Goal: Information Seeking & Learning: Check status

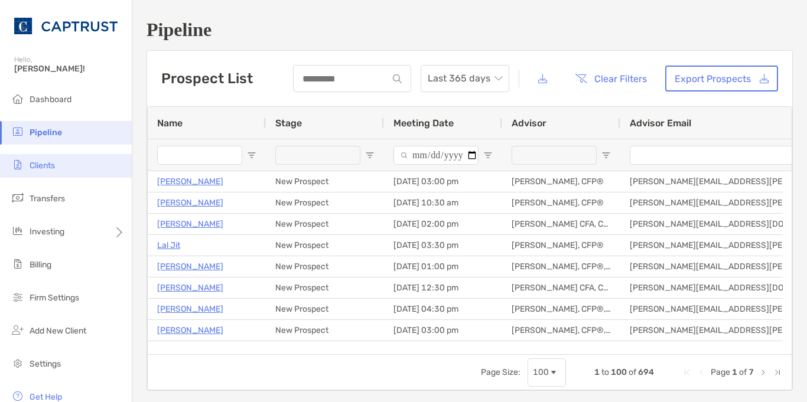
click at [41, 164] on span "Clients" at bounding box center [42, 166] width 25 height 10
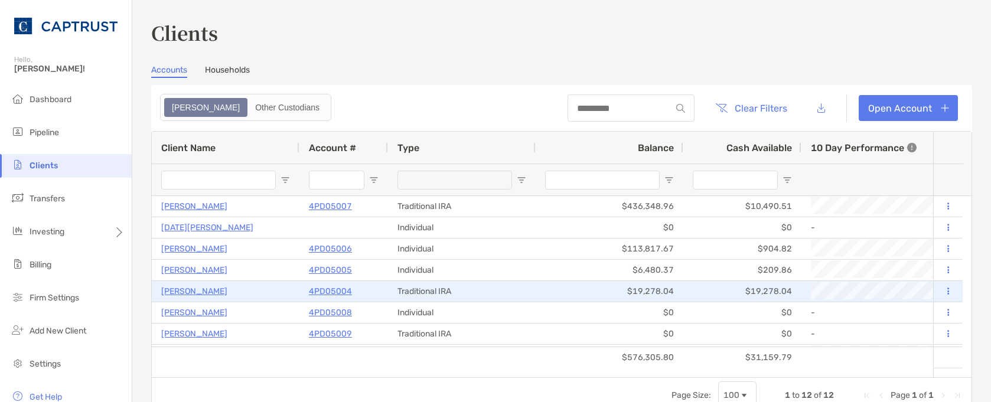
click at [333, 291] on p "4PD05004" at bounding box center [330, 291] width 43 height 15
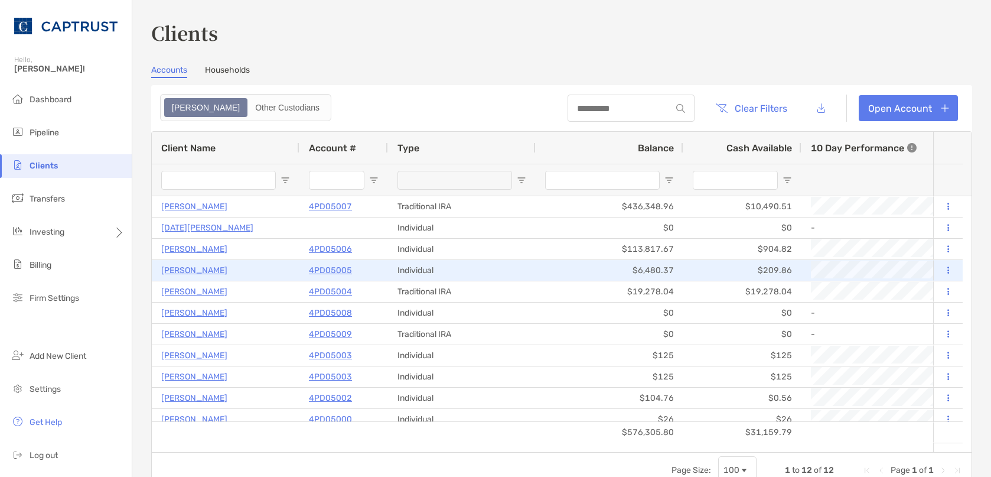
click at [326, 274] on p "4PD05005" at bounding box center [330, 270] width 43 height 15
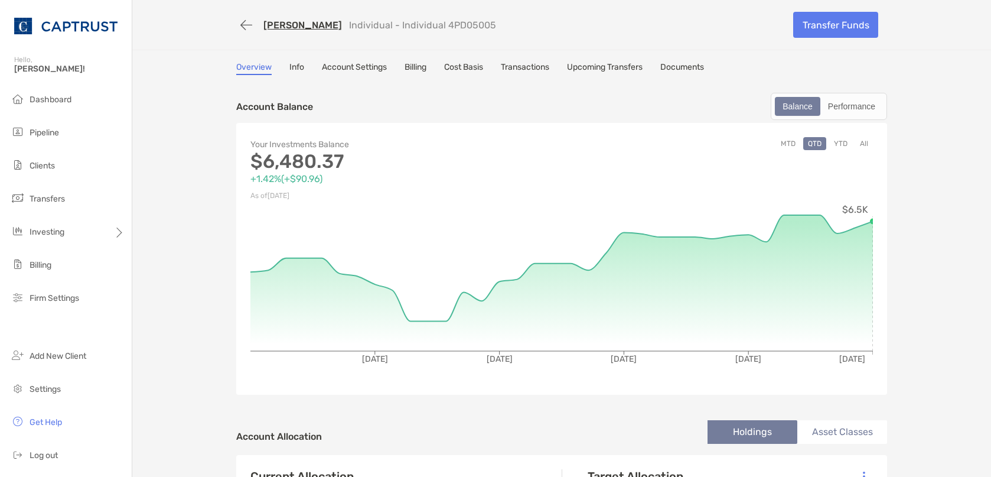
click at [284, 25] on link "[PERSON_NAME]" at bounding box center [302, 24] width 79 height 11
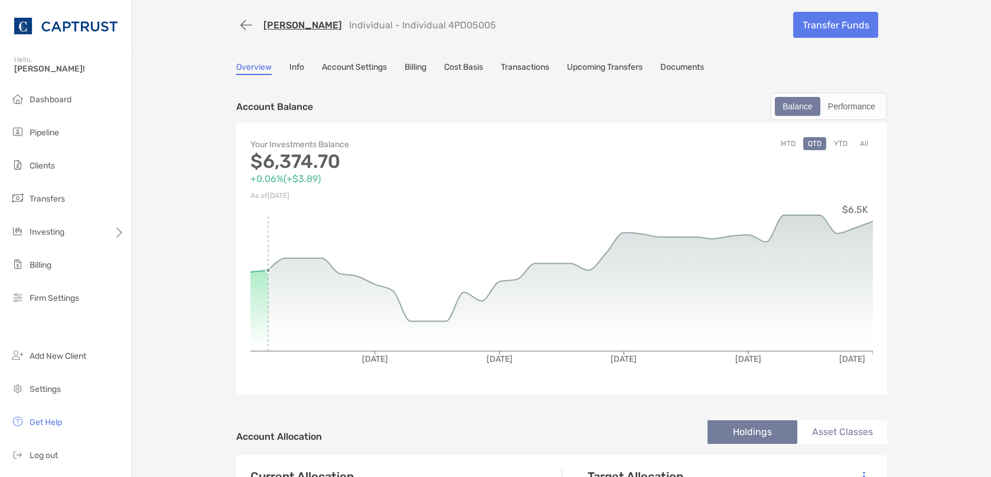
drag, startPoint x: 154, startPoint y: 291, endPoint x: 158, endPoint y: 272, distance: 20.1
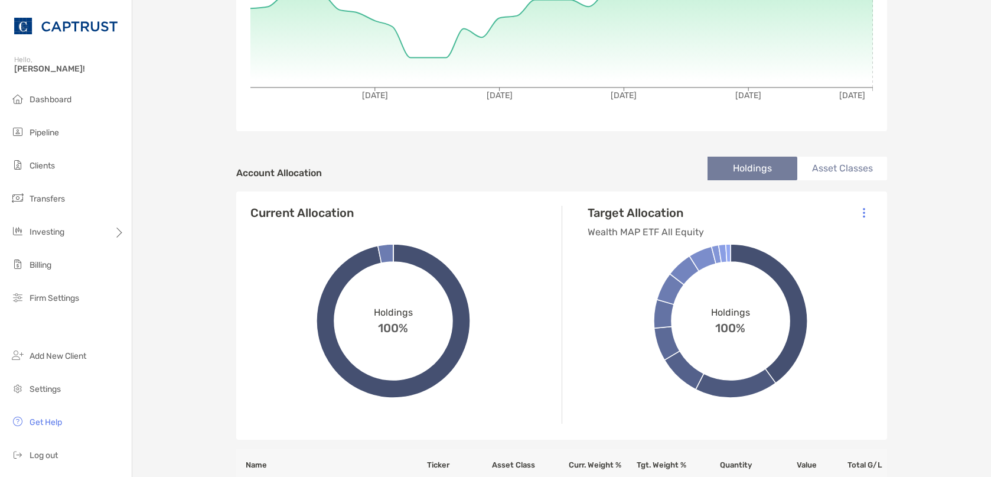
scroll to position [295, 0]
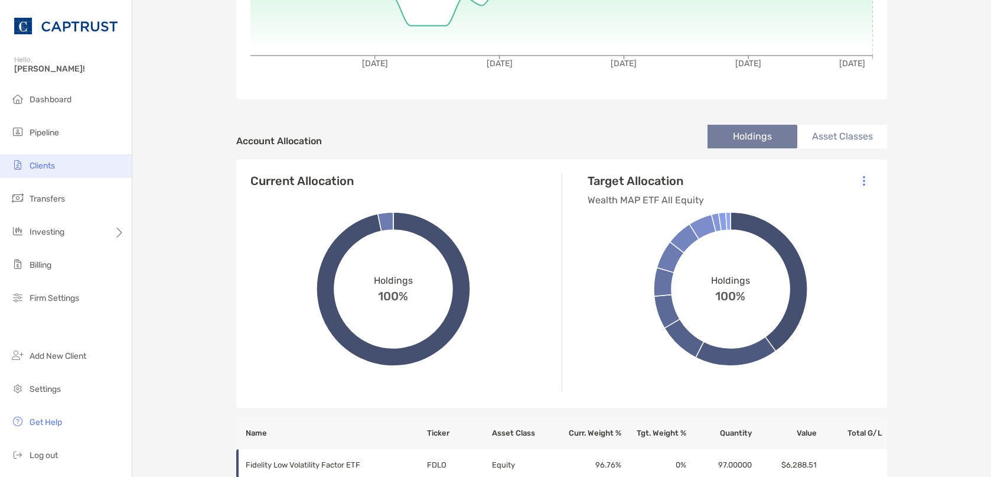
click at [48, 165] on span "Clients" at bounding box center [42, 166] width 25 height 10
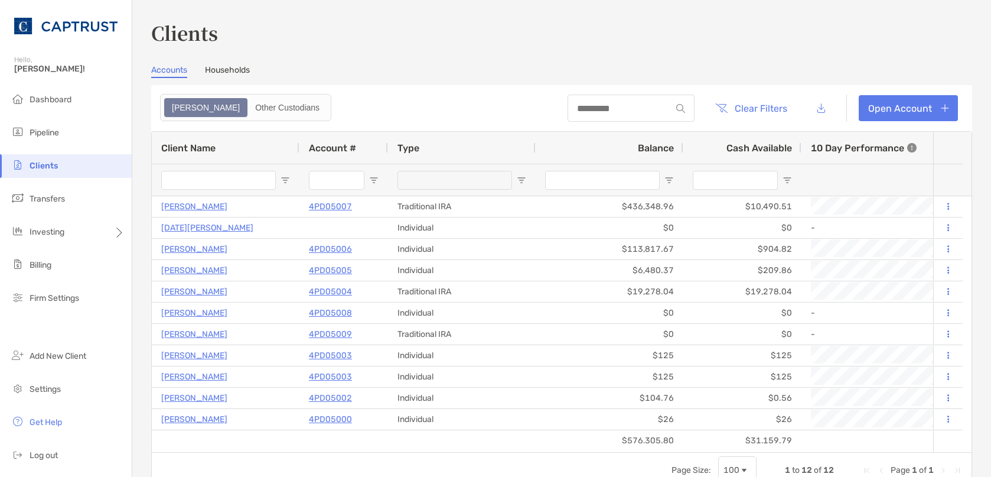
drag, startPoint x: 404, startPoint y: 58, endPoint x: 403, endPoint y: 47, distance: 11.3
click at [404, 58] on div "Clients Accounts Households Zoe Other Custodians Clear Filters Open Account 1 t…" at bounding box center [561, 253] width 821 height 469
drag, startPoint x: 56, startPoint y: 165, endPoint x: 99, endPoint y: 158, distance: 44.2
click at [58, 164] on li "Clients" at bounding box center [66, 166] width 132 height 24
click at [806, 106] on button "button" at bounding box center [821, 108] width 27 height 25
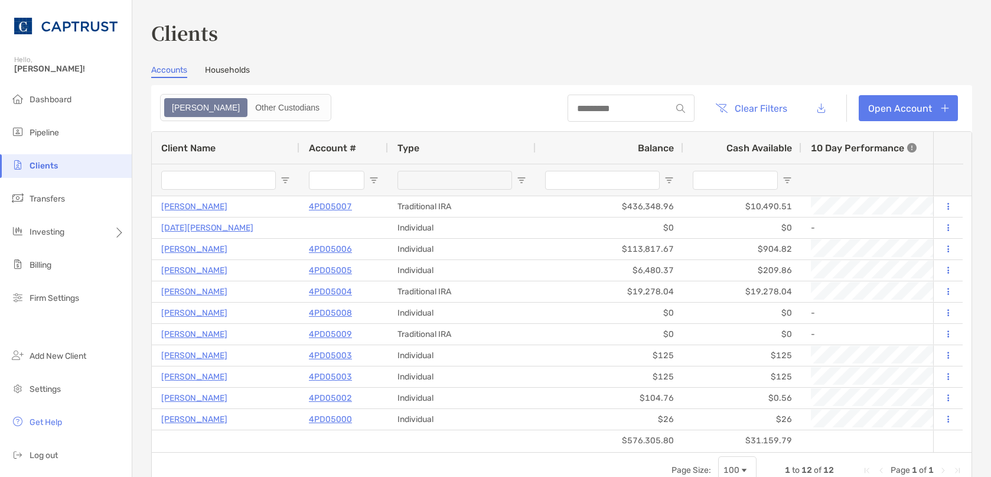
click at [235, 66] on link "Households" at bounding box center [227, 71] width 45 height 13
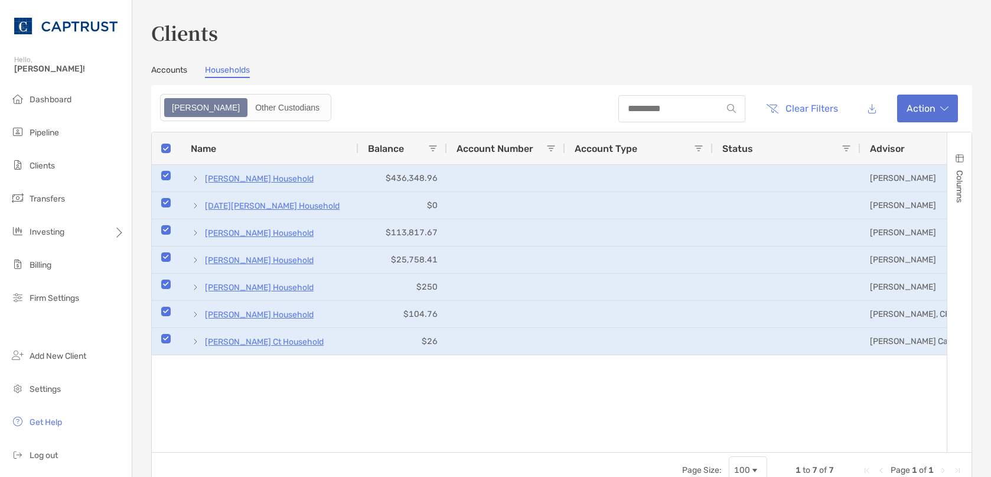
click at [806, 106] on button "Action" at bounding box center [927, 109] width 61 height 28
click at [795, 64] on div "Clients Accounts Households Zoe Other Custodians Clear Filters Action Press Spa…" at bounding box center [561, 253] width 821 height 469
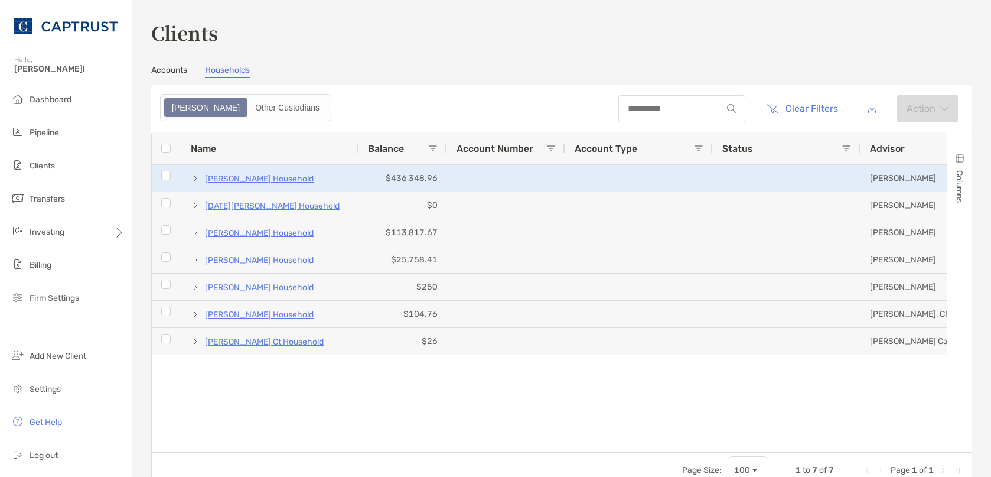
click at [196, 180] on span at bounding box center [195, 178] width 9 height 9
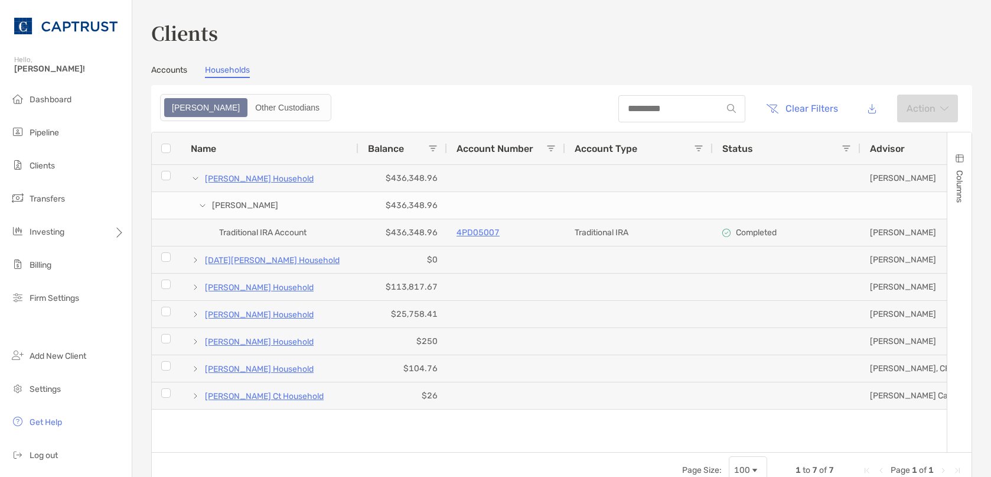
click at [253, 38] on h3 "Clients" at bounding box center [561, 32] width 821 height 27
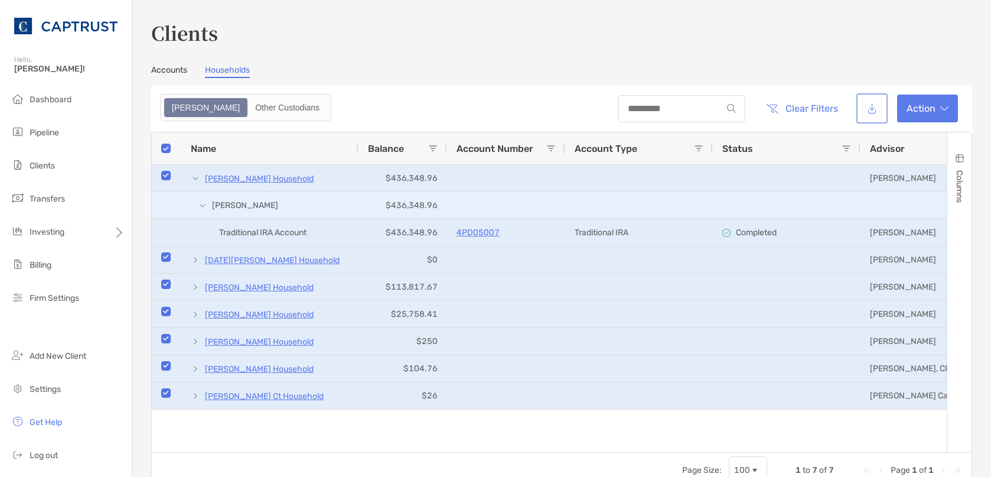
click at [806, 105] on button "button" at bounding box center [872, 108] width 27 height 25
click at [455, 89] on header "Clear Filters Action" at bounding box center [561, 108] width 821 height 47
click at [486, 58] on div "Clients Accounts Households Zoe Other Custodians Clear Filters Action Press Spa…" at bounding box center [561, 253] width 821 height 469
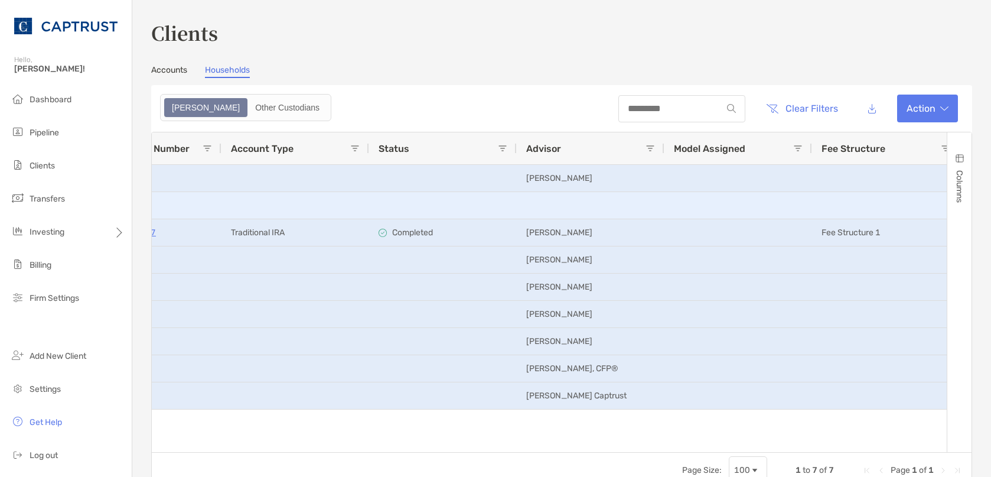
scroll to position [0, 560]
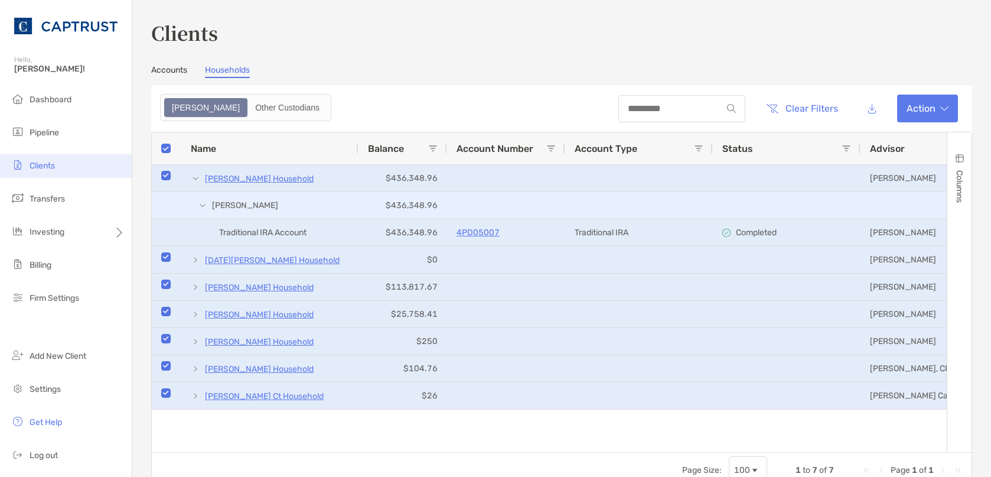
click at [54, 168] on span "Clients" at bounding box center [42, 166] width 25 height 10
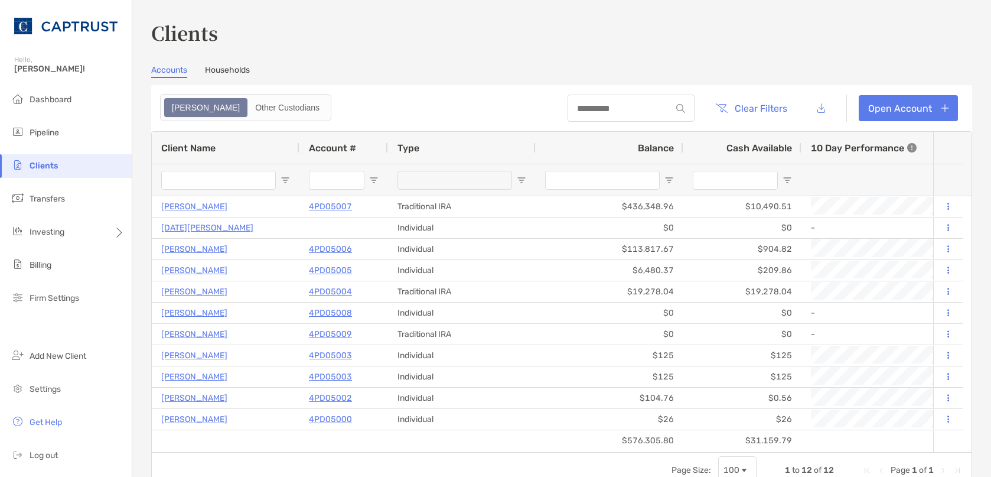
click at [383, 75] on div "Accounts Households" at bounding box center [561, 71] width 821 height 13
click at [46, 162] on span "Clients" at bounding box center [44, 166] width 28 height 10
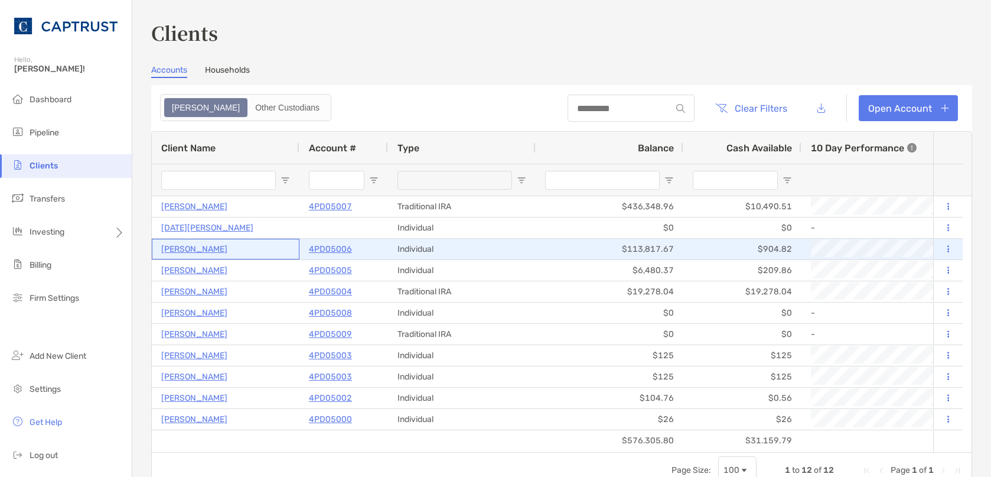
click at [183, 253] on p "Ronald Knight" at bounding box center [194, 249] width 66 height 15
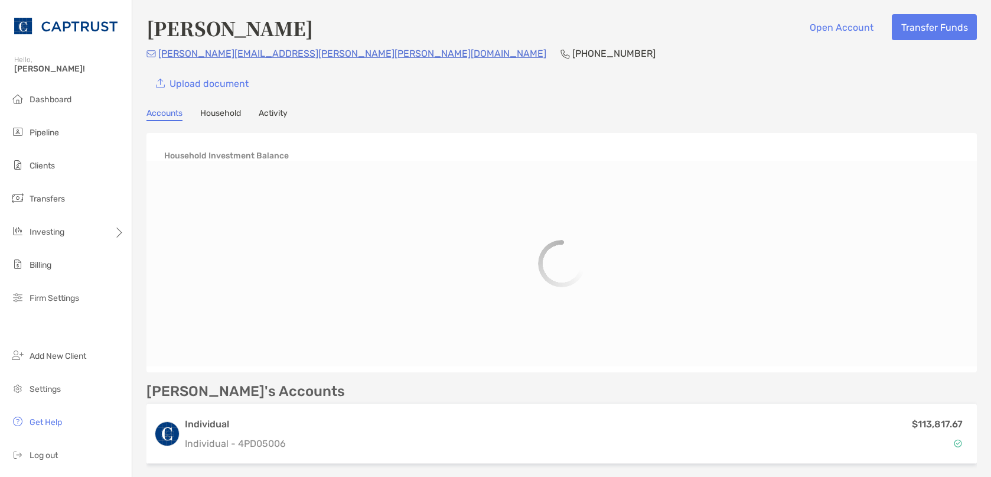
click at [210, 113] on link "Household" at bounding box center [220, 114] width 41 height 13
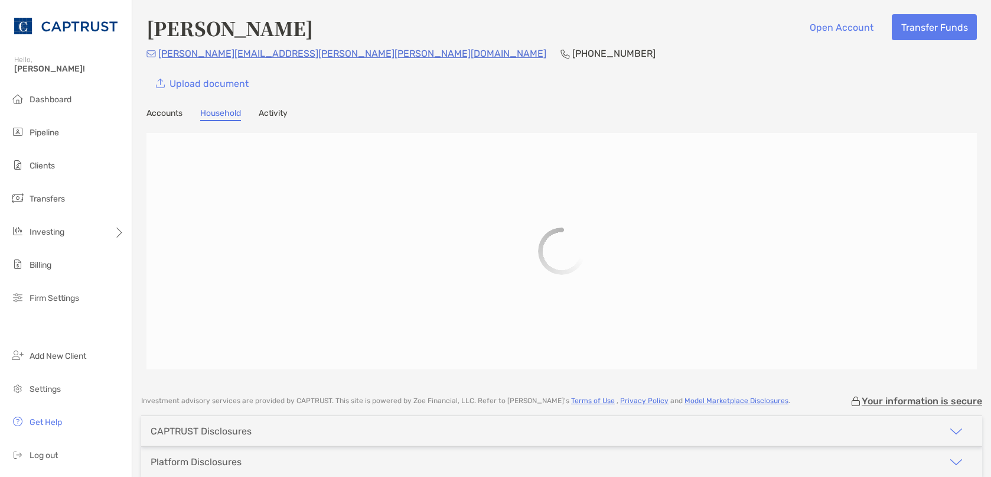
click at [281, 115] on link "Activity" at bounding box center [273, 114] width 29 height 13
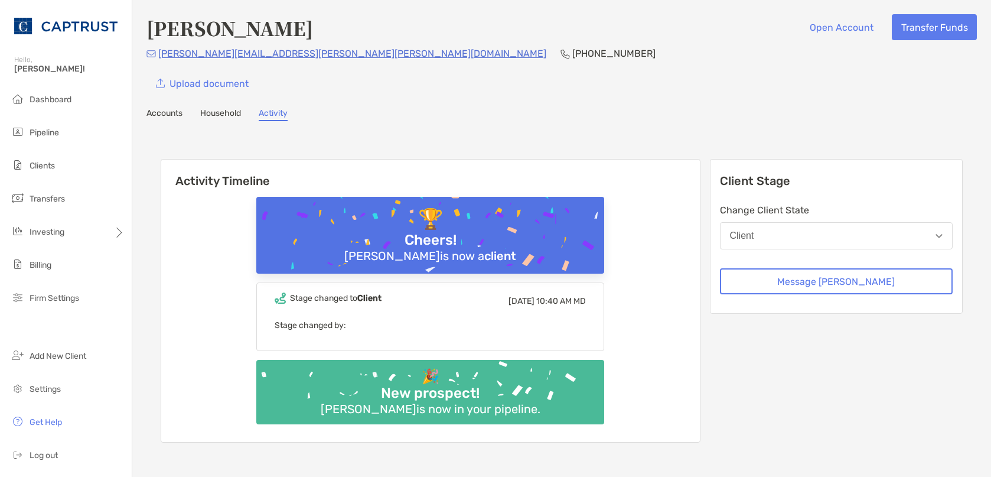
click at [153, 110] on link "Accounts" at bounding box center [164, 114] width 36 height 13
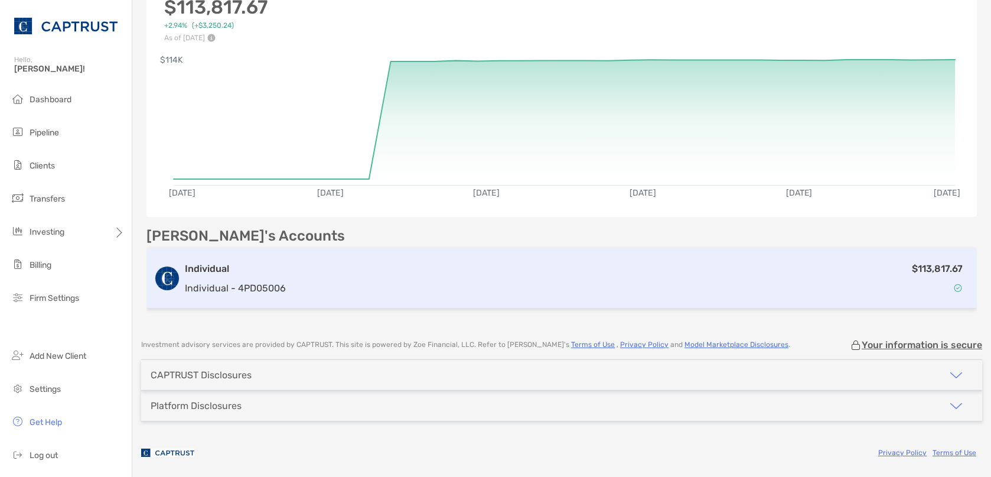
click at [311, 270] on div "$113,817.67" at bounding box center [630, 278] width 679 height 34
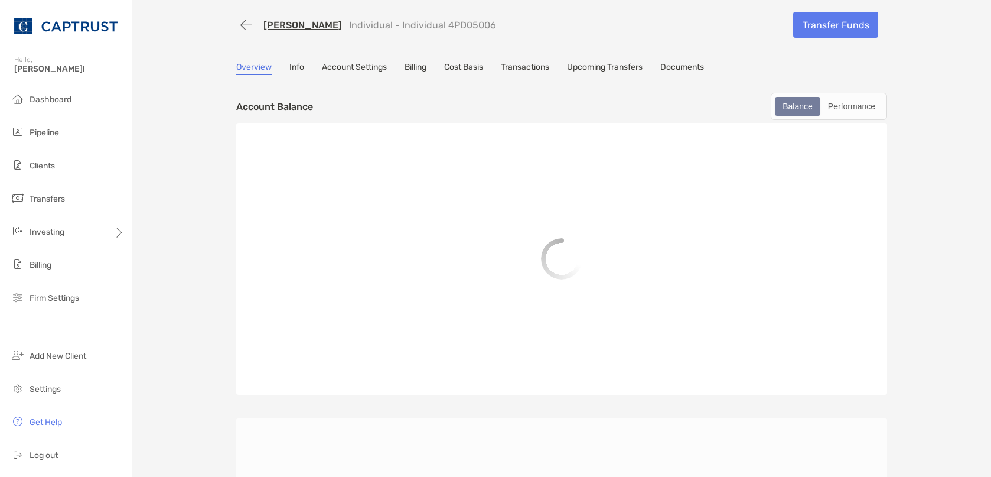
click at [513, 71] on link "Transactions" at bounding box center [525, 68] width 48 height 13
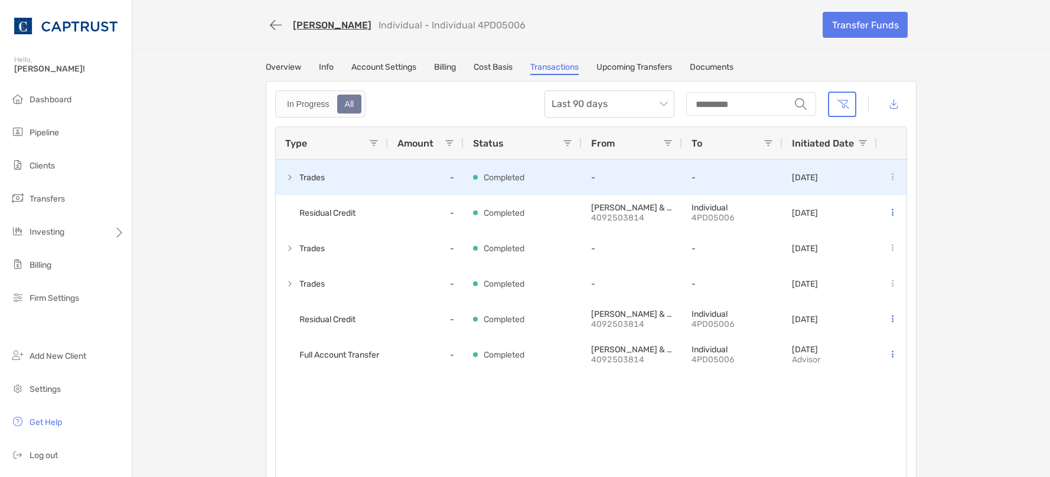
click at [285, 178] on span at bounding box center [289, 176] width 9 height 9
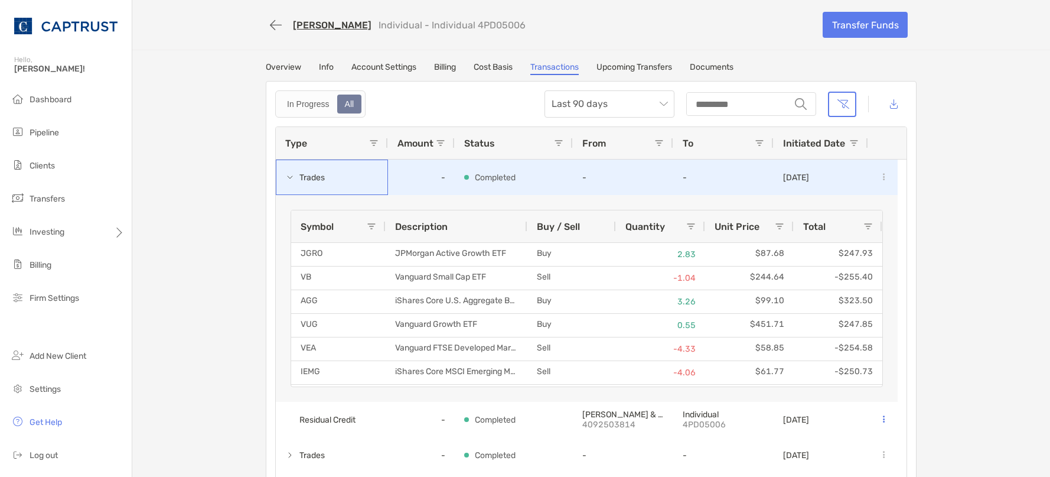
click at [285, 178] on span at bounding box center [289, 176] width 9 height 9
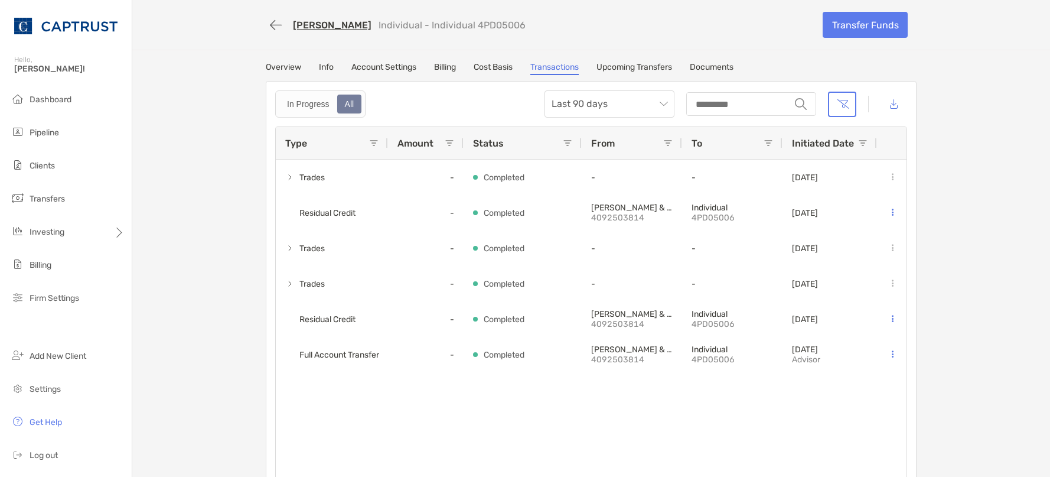
click at [389, 69] on link "Account Settings" at bounding box center [383, 68] width 65 height 13
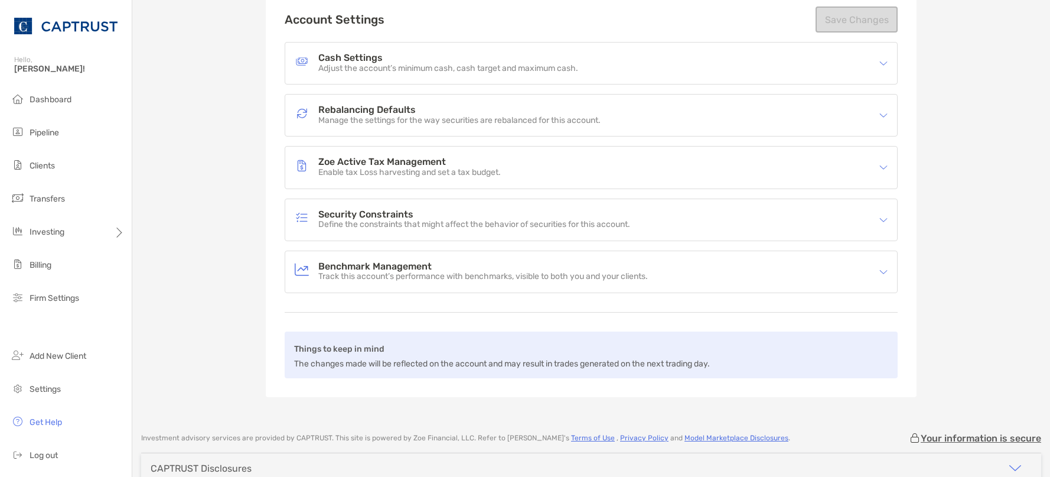
scroll to position [118, 0]
click at [408, 115] on p "Manage the settings for the way securities are rebalanced for this account." at bounding box center [459, 120] width 282 height 10
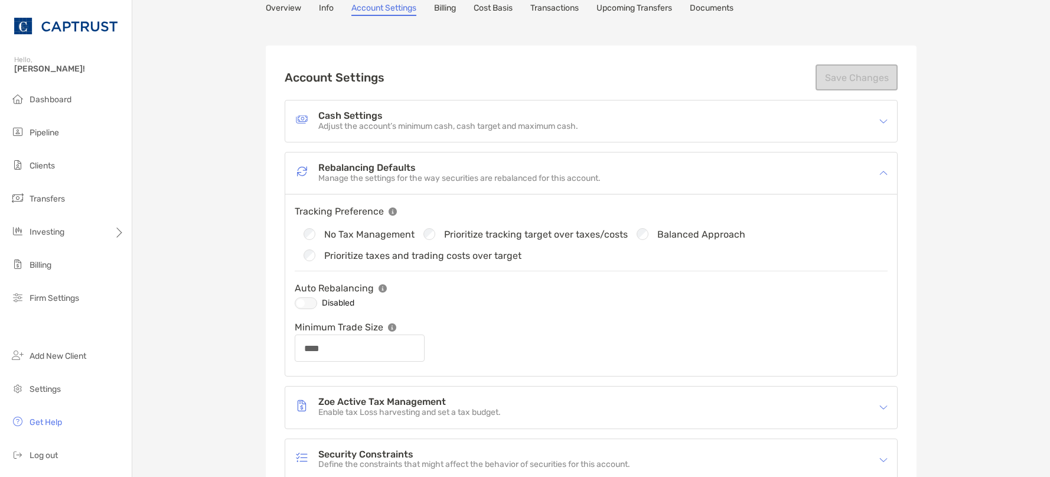
scroll to position [0, 0]
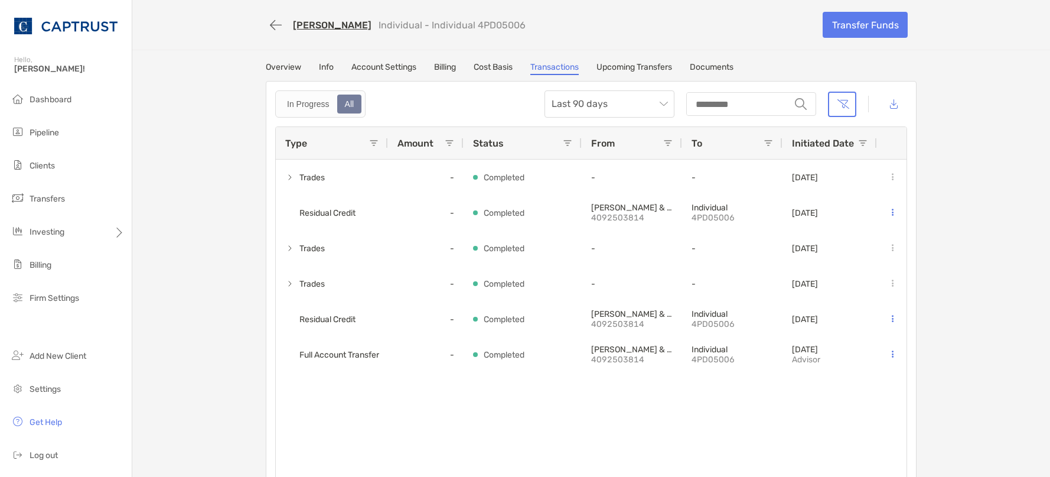
click at [292, 73] on link "Overview" at bounding box center [283, 68] width 35 height 13
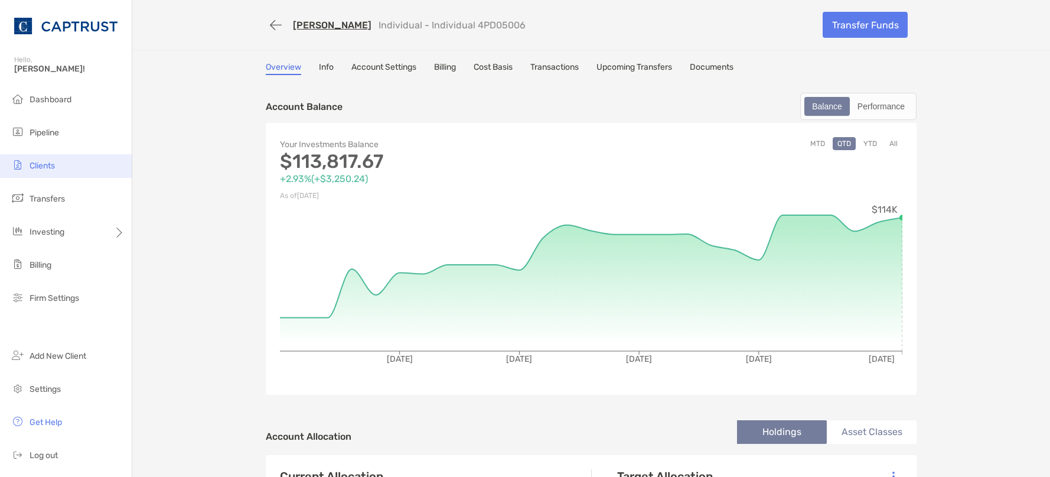
click at [55, 167] on span "Clients" at bounding box center [42, 166] width 25 height 10
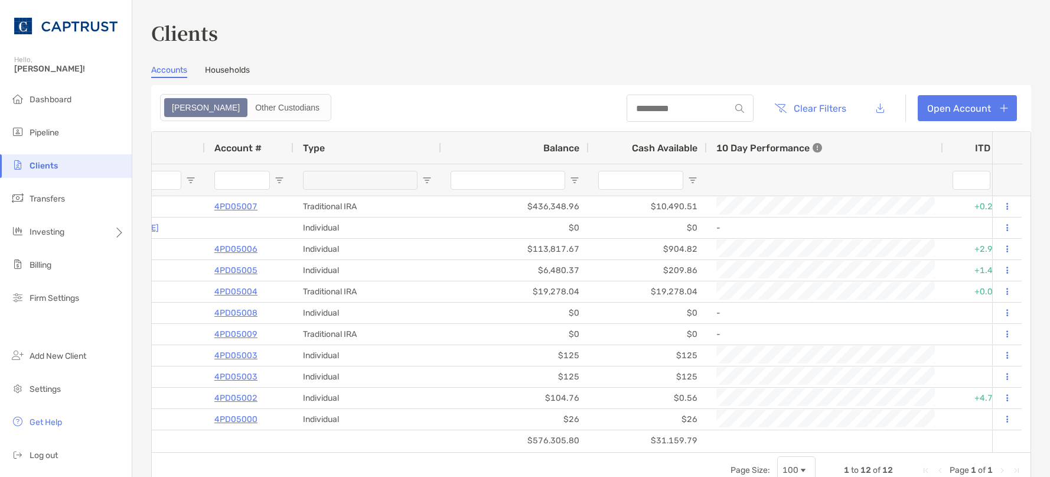
scroll to position [0, 167]
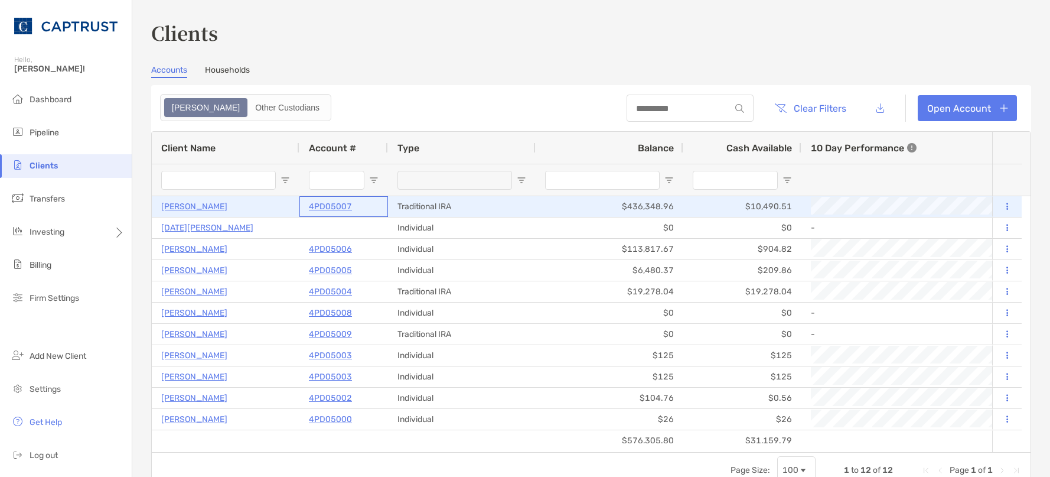
click at [339, 204] on p "4PD05007" at bounding box center [330, 206] width 43 height 15
